Goal: Task Accomplishment & Management: Manage account settings

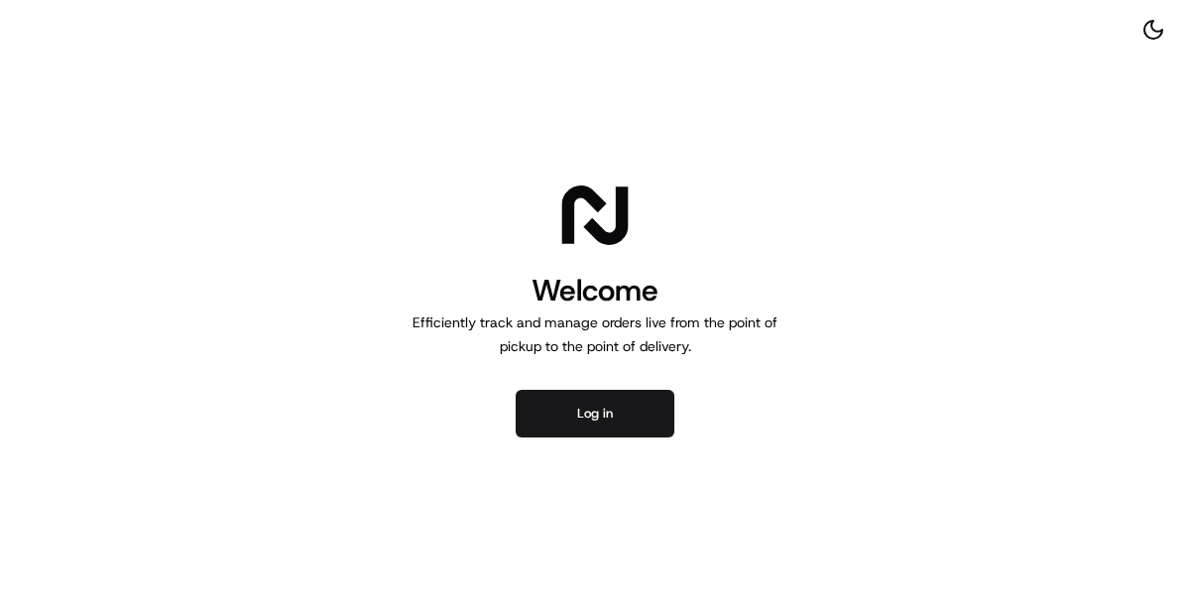
click at [675, 473] on div "Welcome Efficiently track and manage orders live from the point of pickup to th…" at bounding box center [595, 306] width 1190 height 613
click at [660, 405] on button "Log in" at bounding box center [595, 414] width 159 height 48
